Goal: Check status: Check status

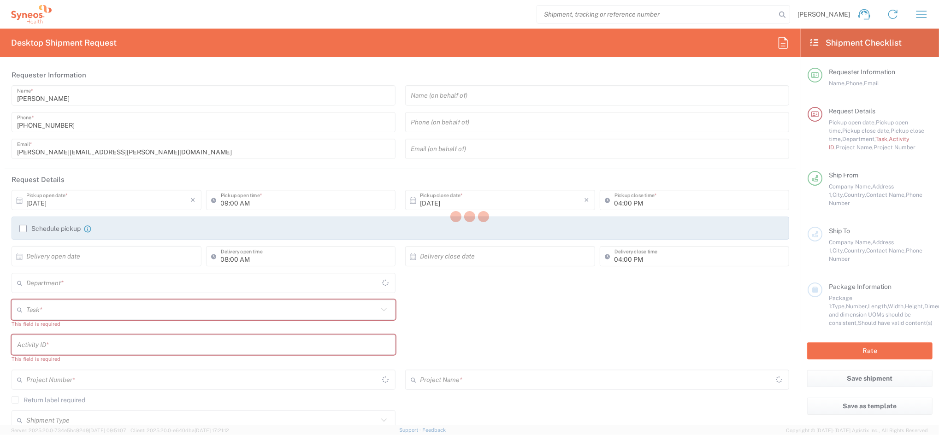
type input "4510"
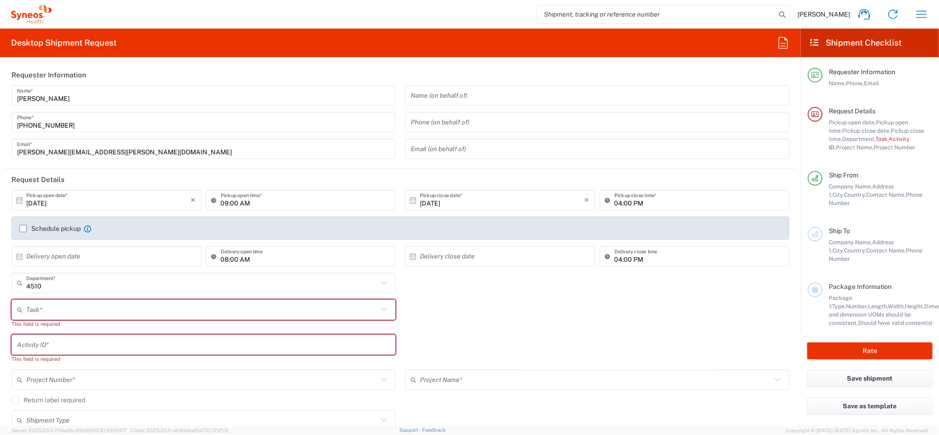
type input "[GEOGRAPHIC_DATA]"
click at [913, 13] on button "button" at bounding box center [921, 14] width 22 height 22
type input "Syneos Health Clinical [GEOGRAPHIC_DATA]"
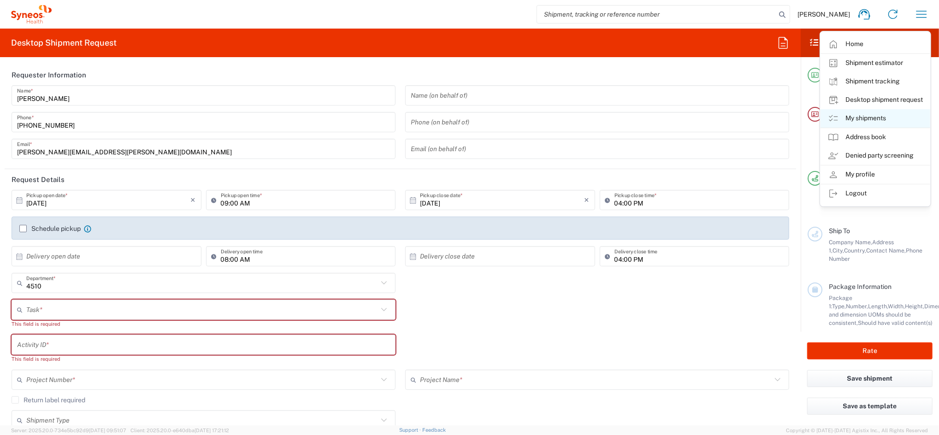
click at [856, 115] on link "My shipments" at bounding box center [876, 118] width 110 height 18
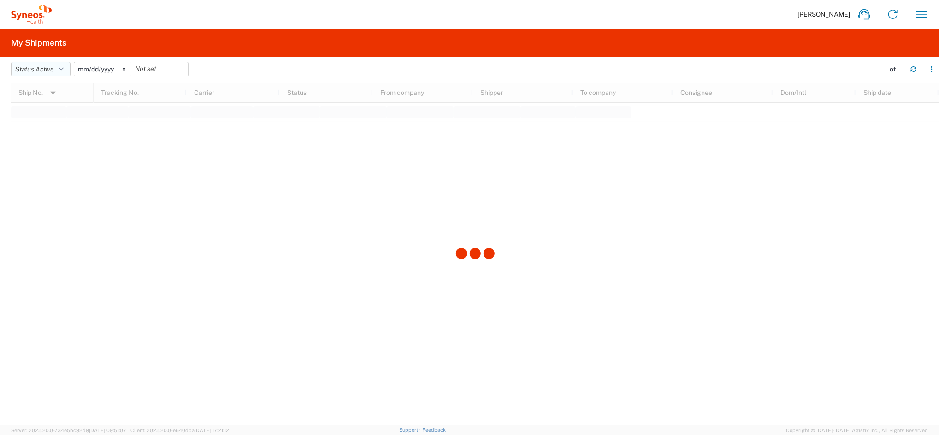
click at [59, 67] on button "Status: Active" at bounding box center [40, 69] width 59 height 15
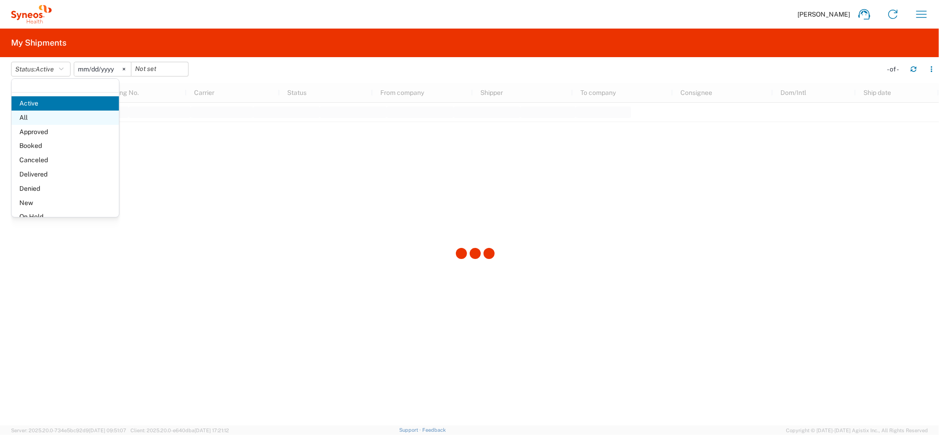
click at [27, 114] on span "All" at bounding box center [65, 118] width 107 height 14
